Goal: Find specific page/section: Find specific page/section

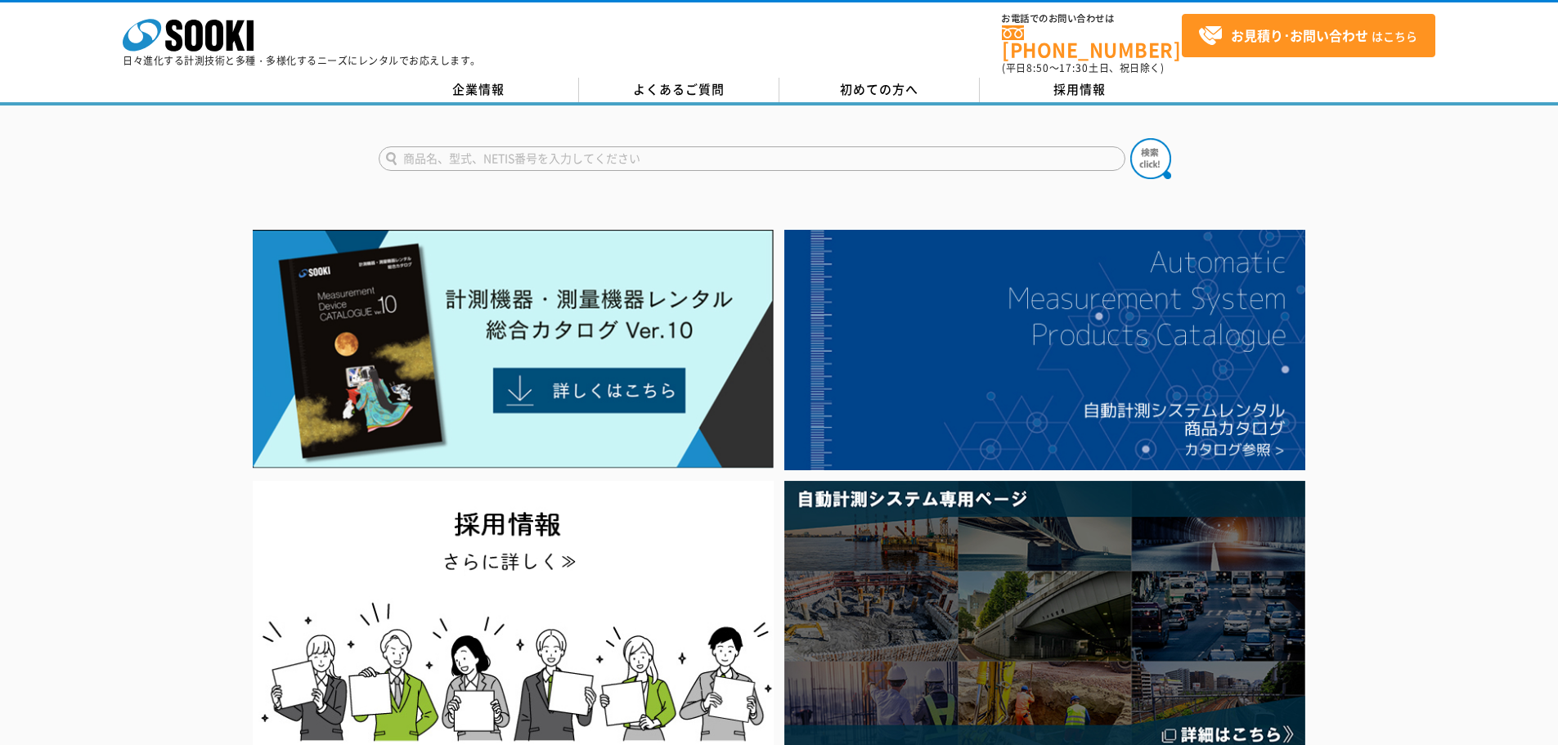
click at [487, 146] on input "text" at bounding box center [752, 158] width 747 height 25
paste input "AD5616"
type input "AD5616"
click at [1130, 138] on button at bounding box center [1150, 158] width 41 height 41
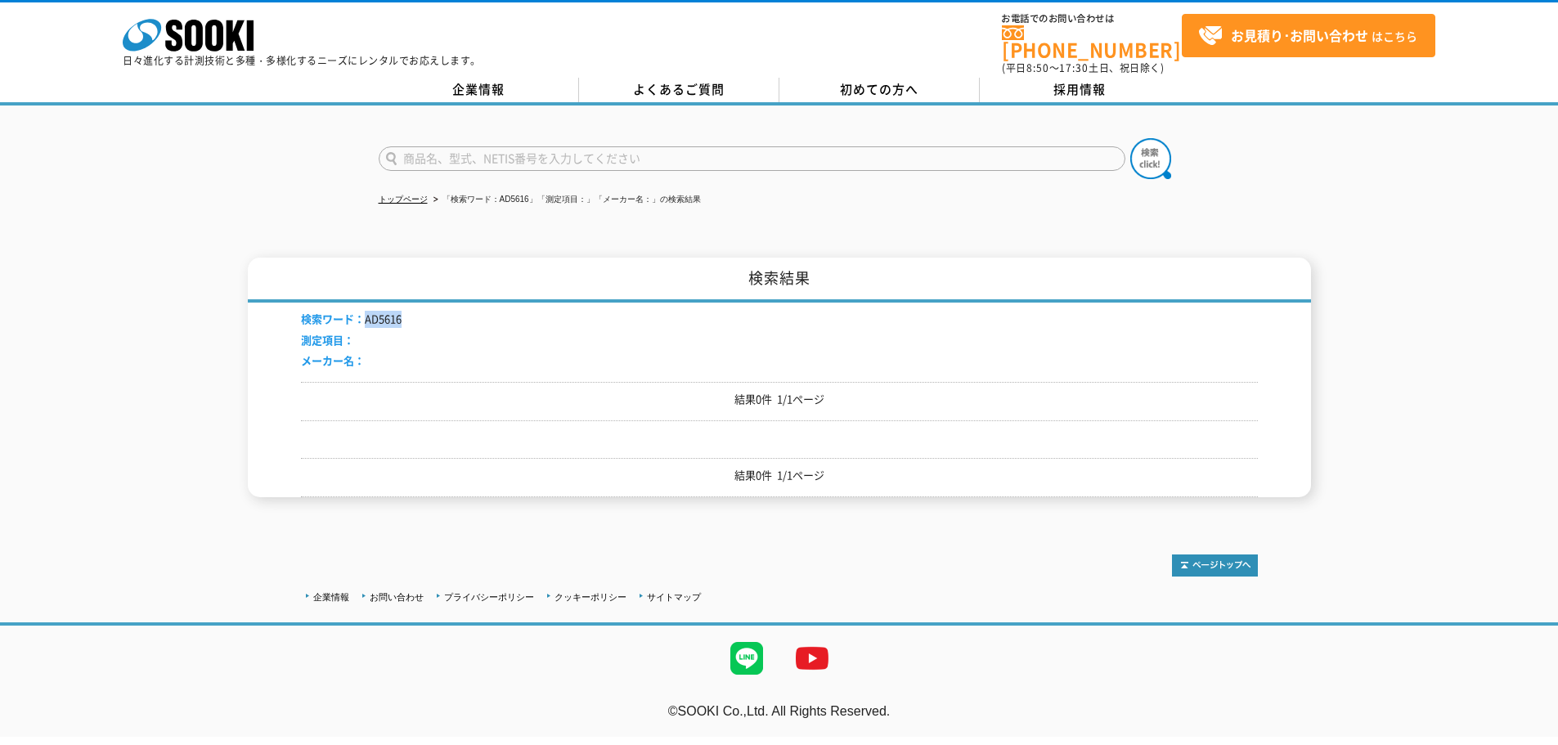
drag, startPoint x: 361, startPoint y: 308, endPoint x: 429, endPoint y: 306, distance: 67.9
click at [429, 306] on div "検索ワード： AD5616 測定項目： メーカー名：" at bounding box center [779, 342] width 957 height 79
copy li "AD5616"
